Goal: Task Accomplishment & Management: Manage account settings

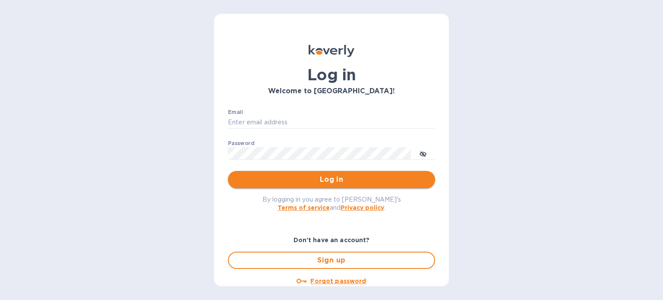
type input "susan@colonialspirits.com"
click at [382, 174] on span "Log in" at bounding box center [331, 179] width 193 height 10
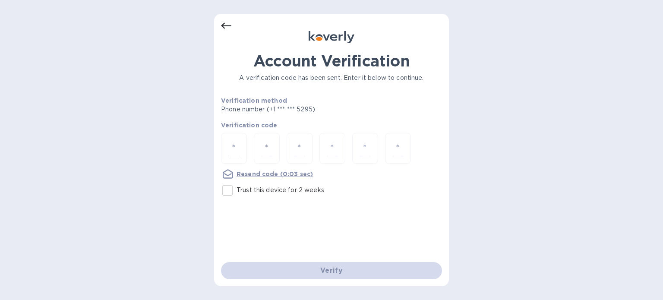
click at [237, 142] on input "number" at bounding box center [233, 148] width 11 height 16
type input "4"
type input "1"
type input "8"
type input "9"
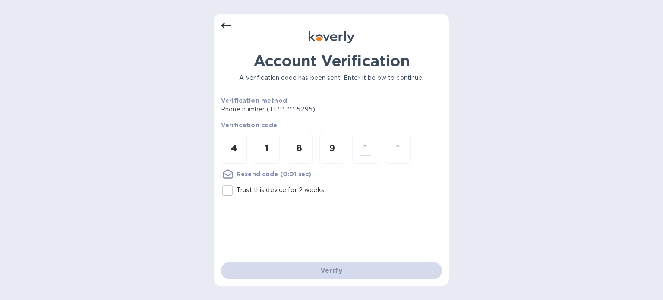
type input "6"
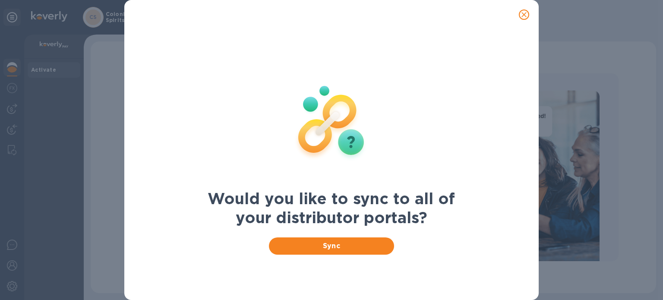
click at [522, 16] on icon "close" at bounding box center [524, 14] width 5 height 5
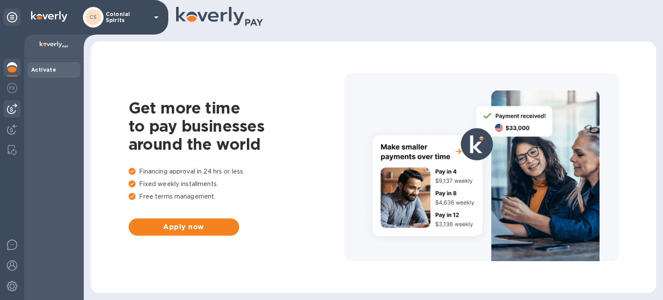
click at [8, 104] on img at bounding box center [12, 109] width 10 height 10
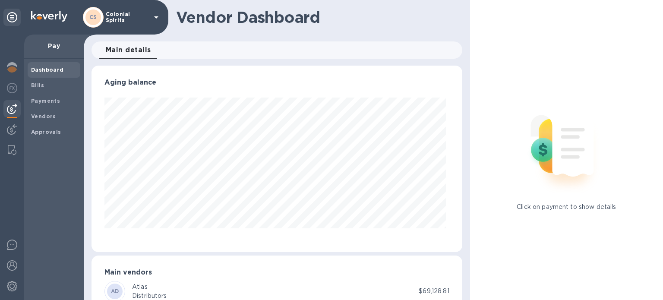
scroll to position [187, 367]
click at [28, 103] on div "Payments" at bounding box center [54, 101] width 53 height 16
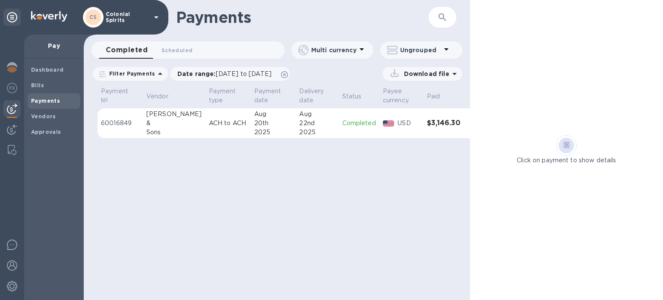
click at [28, 103] on div "Payments" at bounding box center [54, 101] width 53 height 16
click at [43, 90] on div "Bills" at bounding box center [54, 86] width 53 height 16
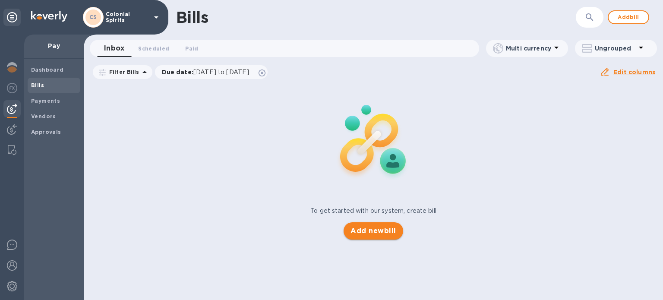
click at [364, 233] on span "Add new bill" at bounding box center [373, 231] width 45 height 10
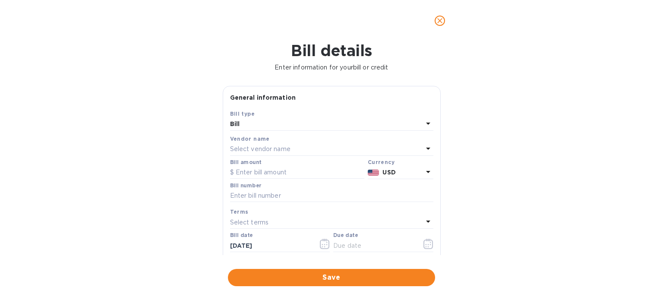
click at [276, 147] on p "Select vendor name" at bounding box center [260, 149] width 60 height 9
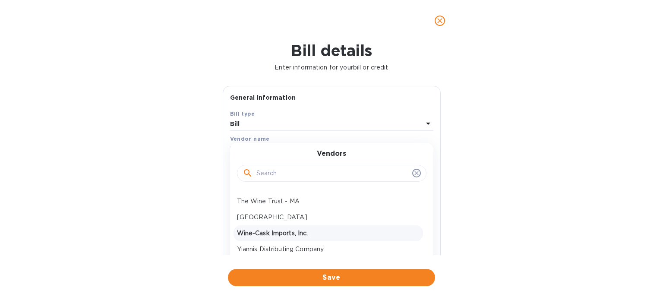
scroll to position [155, 0]
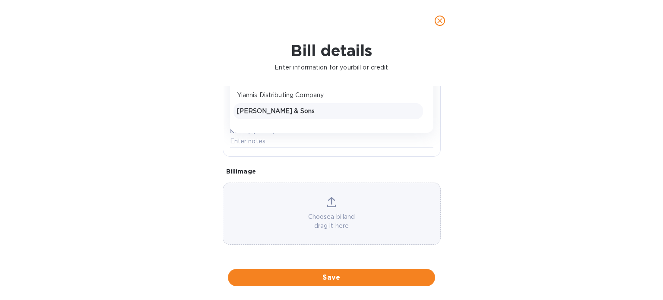
click at [269, 111] on p "[PERSON_NAME] & Sons" at bounding box center [328, 111] width 183 height 9
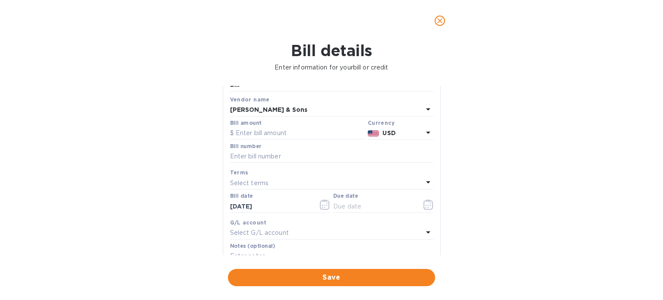
scroll to position [29, 0]
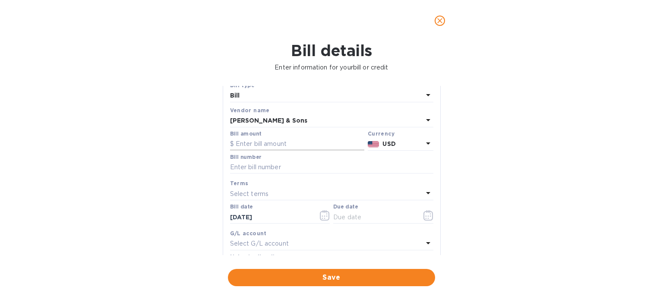
click at [282, 139] on input "text" at bounding box center [297, 144] width 134 height 13
type input "2,533.91"
click at [264, 168] on input "text" at bounding box center [331, 167] width 203 height 13
type input "214294"
click at [425, 213] on icon "button" at bounding box center [429, 215] width 10 height 10
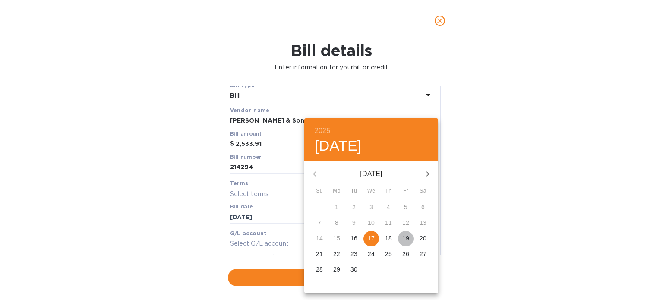
click at [406, 238] on p "19" at bounding box center [405, 238] width 7 height 9
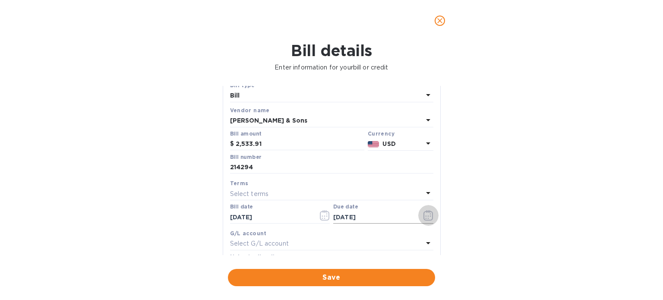
click at [420, 207] on button "button" at bounding box center [428, 215] width 20 height 21
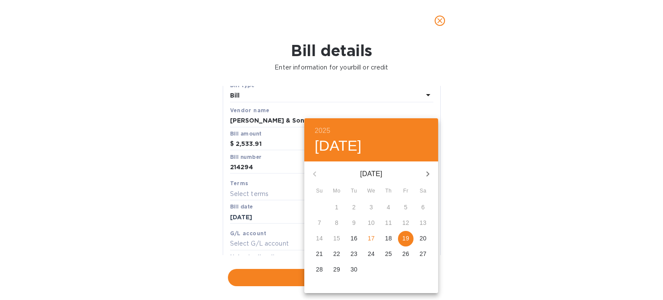
click at [368, 236] on p "17" at bounding box center [371, 238] width 7 height 9
type input "[DATE]"
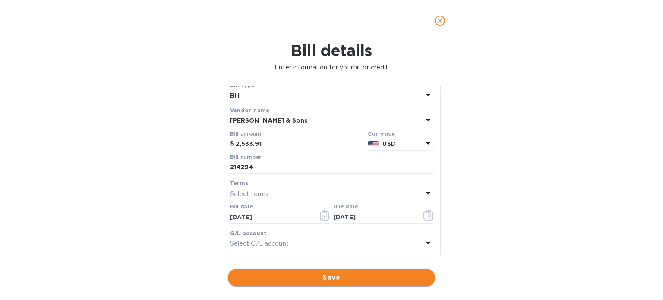
click at [345, 279] on span "Save" at bounding box center [331, 277] width 193 height 10
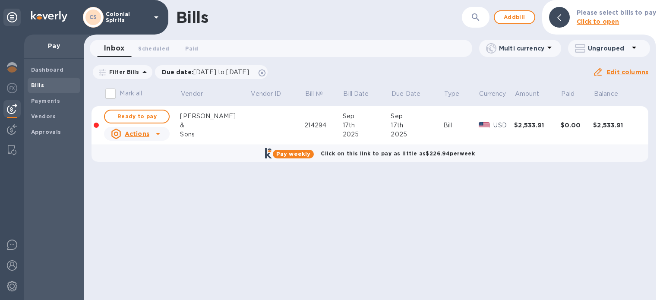
click at [142, 133] on u "Actions" at bounding box center [137, 133] width 25 height 7
click at [136, 117] on span "Ready to pay" at bounding box center [137, 116] width 50 height 10
checkbox input "true"
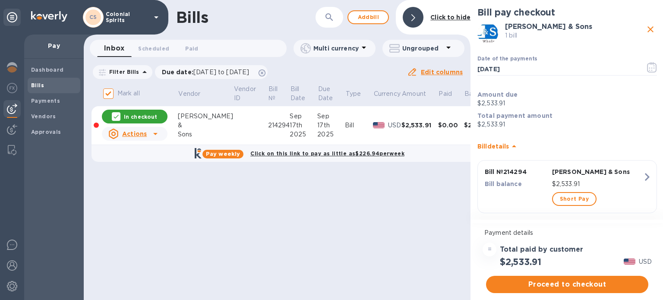
scroll to position [10, 0]
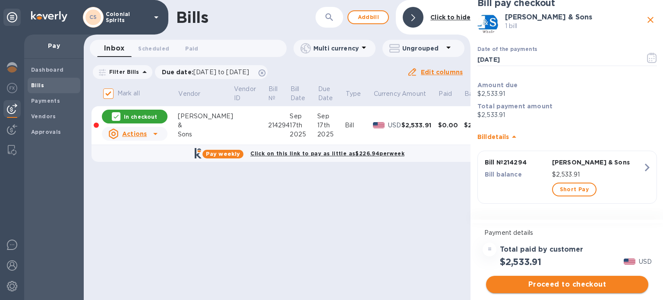
click at [547, 289] on span "Proceed to checkout" at bounding box center [567, 284] width 149 height 10
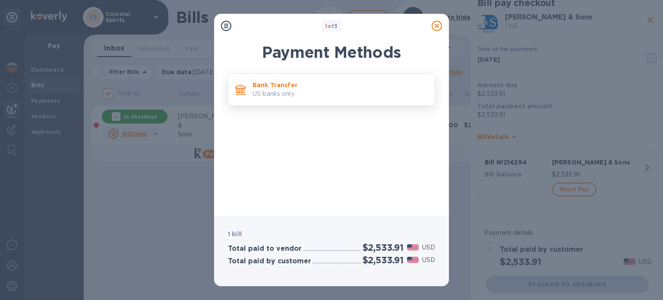
click at [324, 101] on div "Bank Transfer US banks only." at bounding box center [340, 89] width 182 height 25
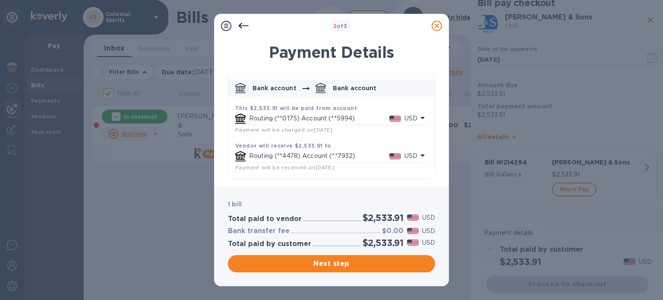
scroll to position [38, 0]
click at [322, 269] on button "Next step" at bounding box center [331, 263] width 207 height 17
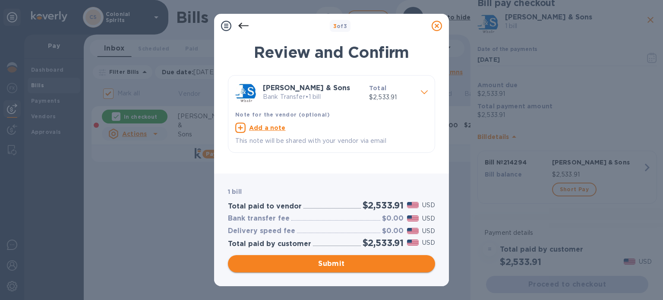
click at [322, 269] on button "Submit" at bounding box center [331, 263] width 207 height 17
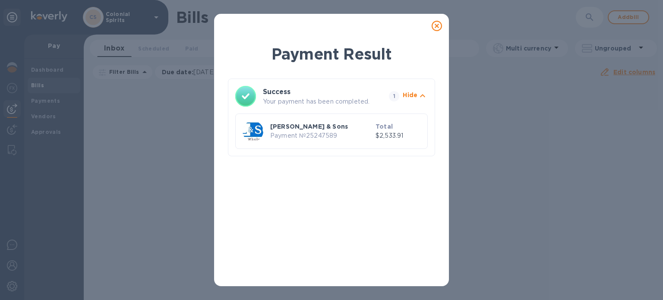
click at [438, 22] on icon at bounding box center [437, 26] width 10 height 10
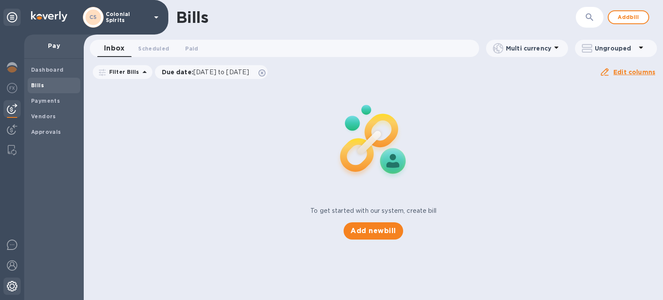
click at [10, 290] on img at bounding box center [12, 286] width 10 height 10
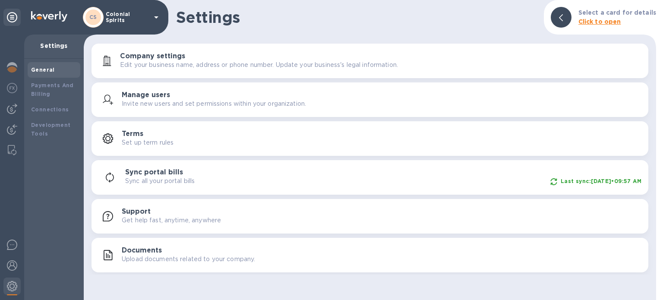
click at [154, 11] on div "CS Colonial Spirits" at bounding box center [122, 17] width 79 height 21
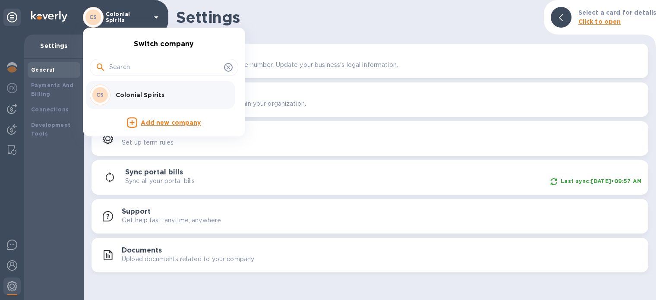
click at [11, 70] on div at bounding box center [331, 150] width 663 height 300
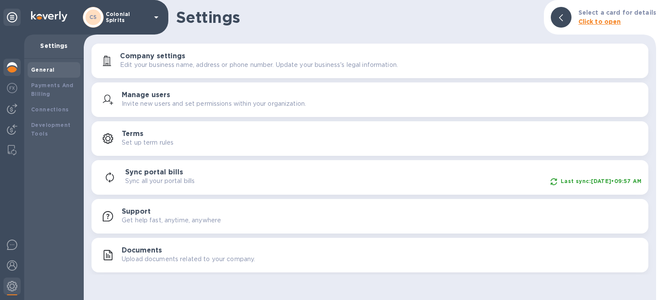
click at [7, 67] on img at bounding box center [12, 67] width 10 height 10
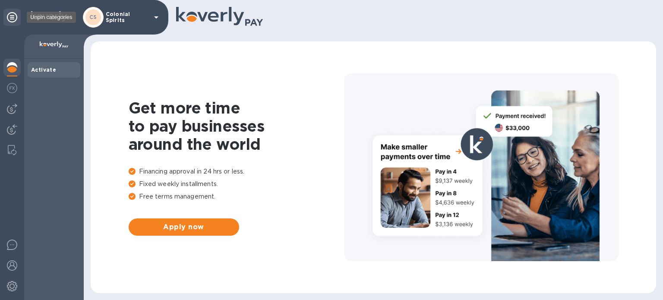
click at [11, 16] on icon at bounding box center [12, 17] width 10 height 10
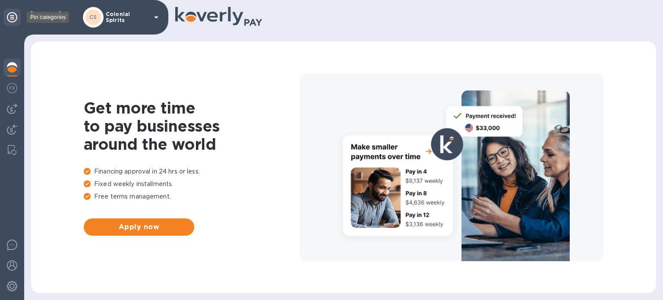
click at [11, 16] on icon at bounding box center [12, 17] width 10 height 10
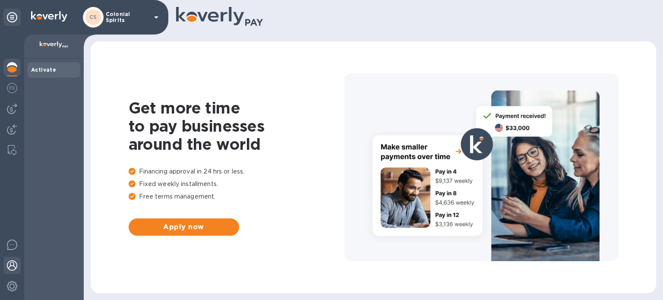
click at [12, 264] on img at bounding box center [12, 265] width 10 height 10
